Goal: Information Seeking & Learning: Learn about a topic

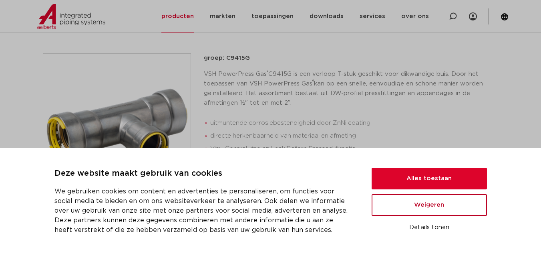
click at [389, 206] on button "Weigeren" at bounding box center [429, 205] width 115 height 22
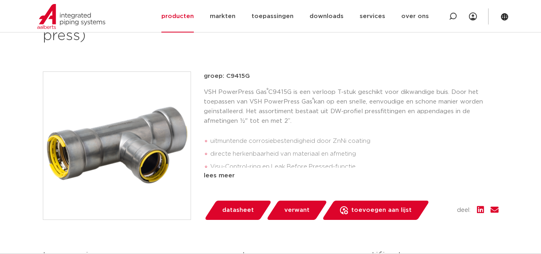
scroll to position [146, 0]
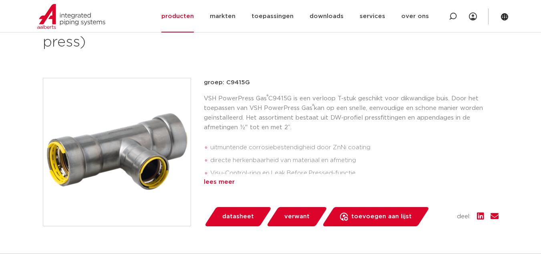
click at [219, 179] on div "lees meer" at bounding box center [351, 182] width 295 height 10
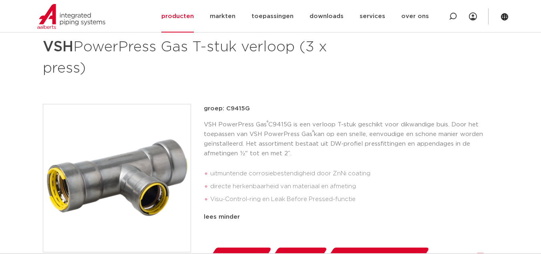
scroll to position [120, 0]
click at [123, 175] on img at bounding box center [116, 177] width 147 height 147
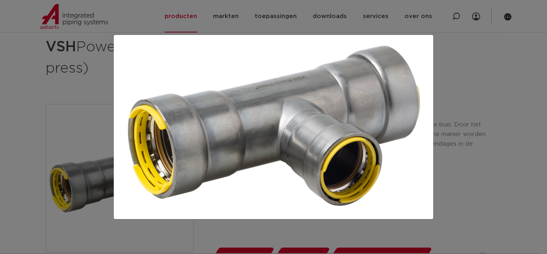
click at [536, 174] on div at bounding box center [273, 127] width 547 height 254
